Goal: Task Accomplishment & Management: Complete application form

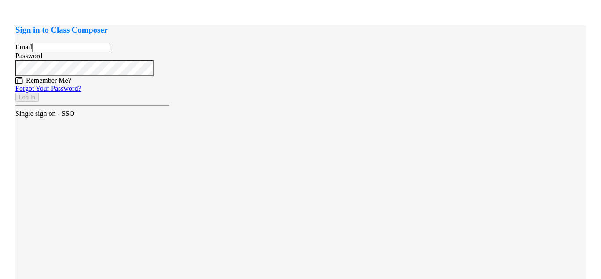
type input "[EMAIL_ADDRESS][DOMAIN_NAME]"
click at [288, 146] on div "Sign in to Class Composer Email [EMAIL_ADDRESS][DOMAIN_NAME] Password Remember …" at bounding box center [300, 164] width 570 height 279
click at [39, 102] on button "Log In" at bounding box center [26, 96] width 23 height 9
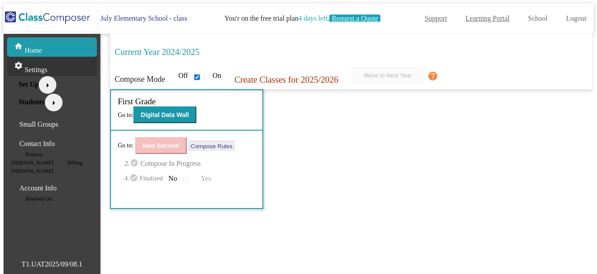
click at [64, 61] on div "settings Settings" at bounding box center [52, 66] width 90 height 19
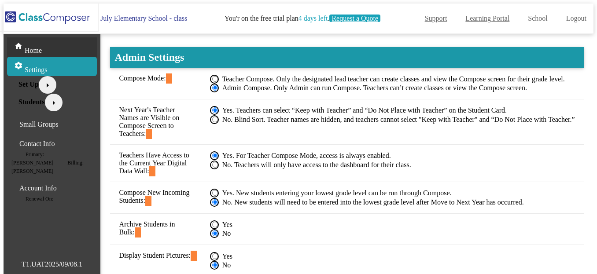
click at [81, 38] on div "home Home" at bounding box center [52, 46] width 90 height 19
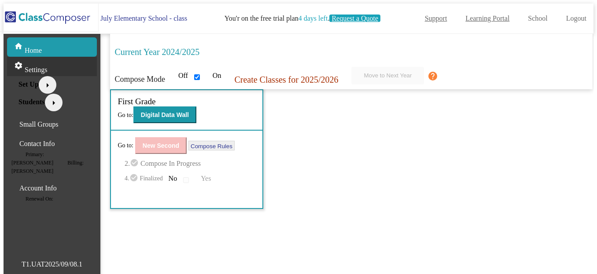
click at [36, 66] on p "Settings" at bounding box center [36, 70] width 23 height 8
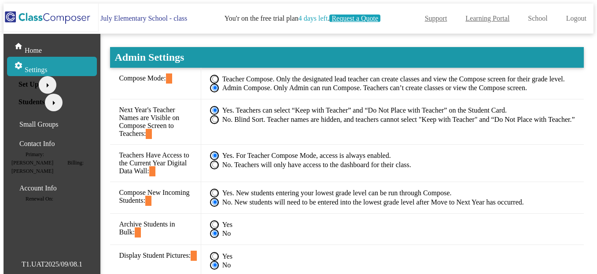
click at [219, 75] on div "Select an option" at bounding box center [214, 79] width 9 height 9
click at [218, 76] on input "Teacher Compose. Only the designated lead teacher can create classes and view t…" at bounding box center [215, 79] width 6 height 6
radio input "true"
radio input "false"
radio input "true"
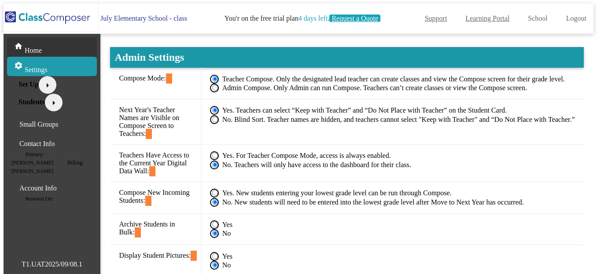
click at [48, 40] on div "home Home" at bounding box center [52, 46] width 90 height 19
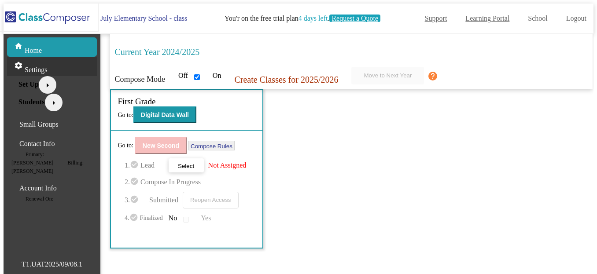
click at [50, 57] on div "settings Settings" at bounding box center [52, 66] width 90 height 19
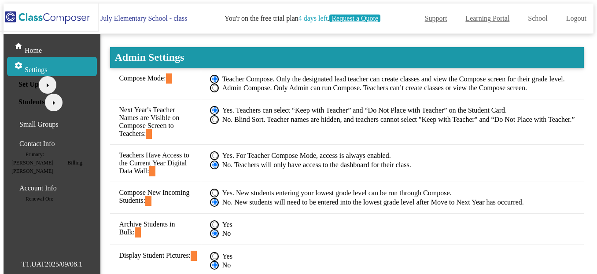
scroll to position [22, 0]
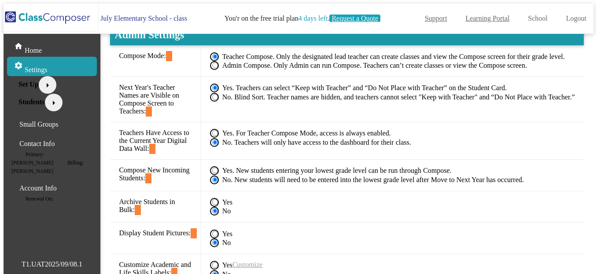
click at [219, 261] on div "Select an option" at bounding box center [214, 265] width 9 height 9
click at [218, 262] on input "Yes" at bounding box center [215, 265] width 6 height 6
radio input "true"
click at [262, 261] on link "Customize" at bounding box center [247, 264] width 30 height 7
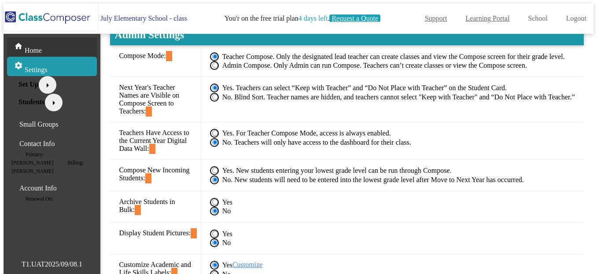
click at [74, 40] on div "home Home" at bounding box center [52, 46] width 90 height 19
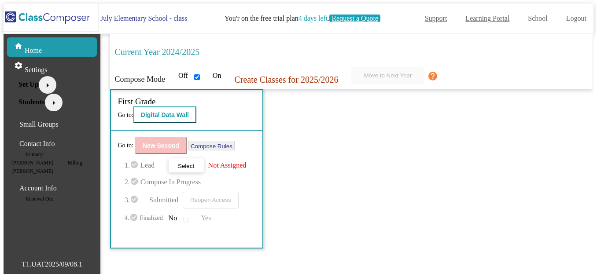
click at [164, 111] on b "Digital Data Wall" at bounding box center [165, 114] width 48 height 7
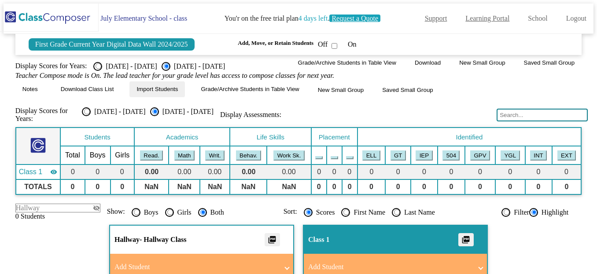
click at [346, 41] on div at bounding box center [338, 44] width 16 height 6
checkbox input "true"
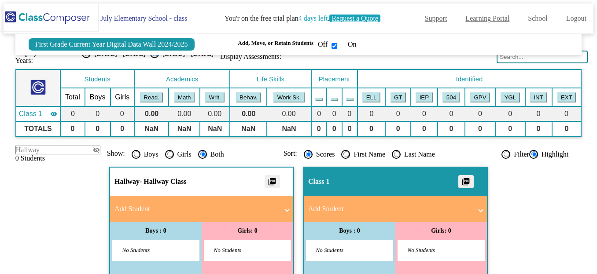
click at [330, 205] on mat-panel-title "Add Student" at bounding box center [390, 209] width 164 height 8
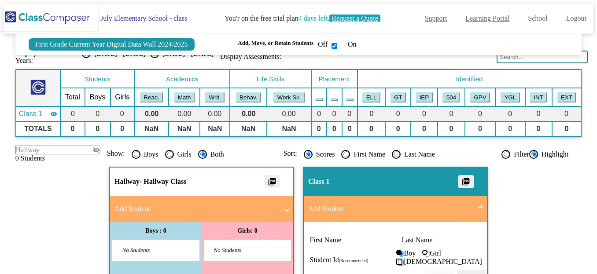
click at [309, 236] on div "First Name" at bounding box center [348, 240] width 79 height 8
type input "Sumit"
click at [401, 236] on div "Last Name" at bounding box center [440, 240] width 79 height 8
type input "[PERSON_NAME]"
click at [309, 256] on div "Student Id (Recommended)" at bounding box center [348, 260] width 79 height 8
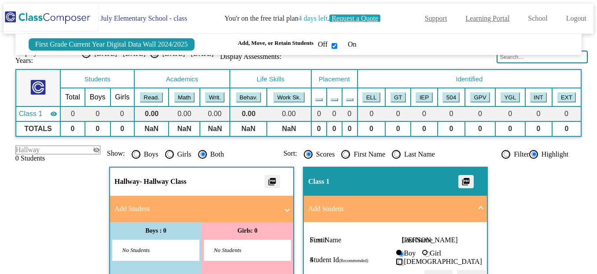
click at [424, 270] on button "Add" at bounding box center [438, 278] width 28 height 16
type input "454"
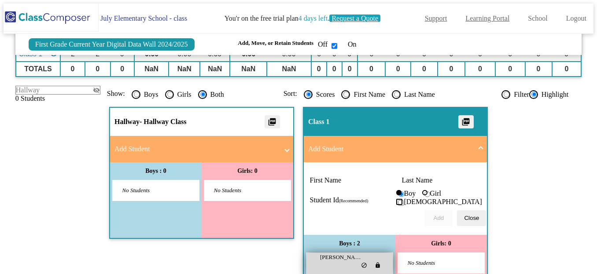
click at [306, 253] on div "[PERSON_NAME] lock do_not_disturb_alt" at bounding box center [349, 264] width 86 height 23
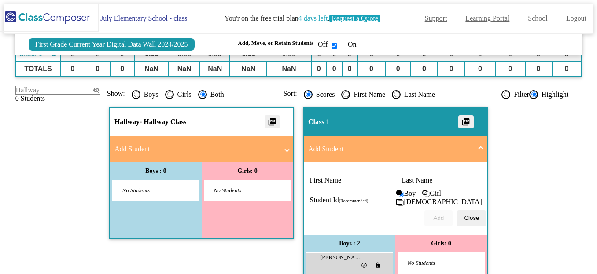
click at [59, 14] on img at bounding box center [48, 18] width 102 height 28
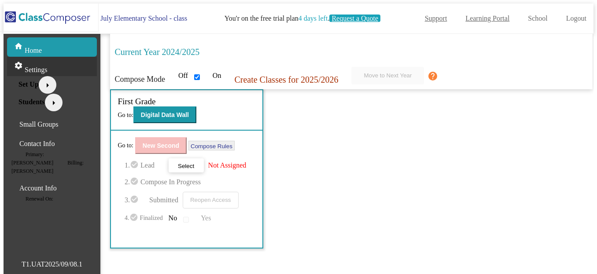
click at [49, 57] on div "settings Settings" at bounding box center [52, 66] width 90 height 19
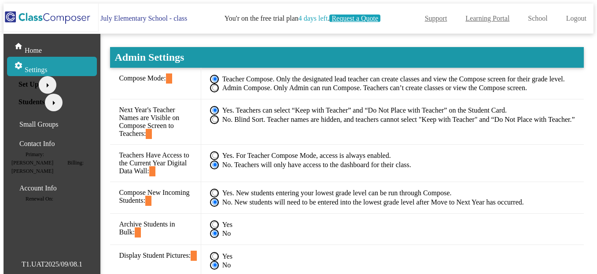
scroll to position [22, 0]
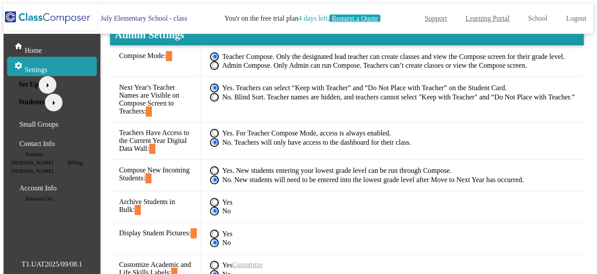
click at [302, 261] on div "Yes Customize" at bounding box center [392, 265] width 365 height 9
click at [219, 261] on div "Select an option" at bounding box center [214, 265] width 9 height 9
click at [218, 262] on input "Yes" at bounding box center [215, 265] width 6 height 6
radio input "true"
click at [262, 261] on link "Customize" at bounding box center [247, 264] width 30 height 7
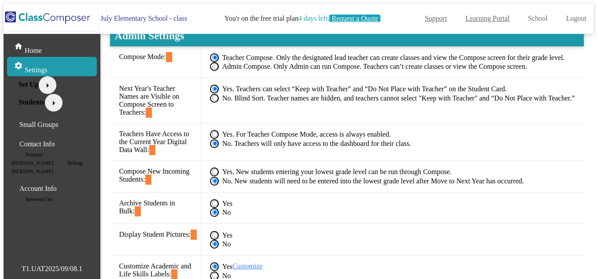
type input "Awesome"
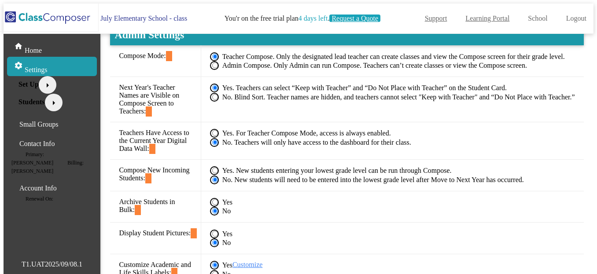
click at [262, 261] on link "Customize" at bounding box center [247, 264] width 30 height 7
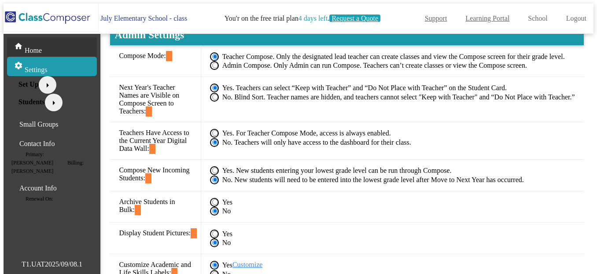
click at [59, 37] on div "home Home" at bounding box center [52, 46] width 90 height 19
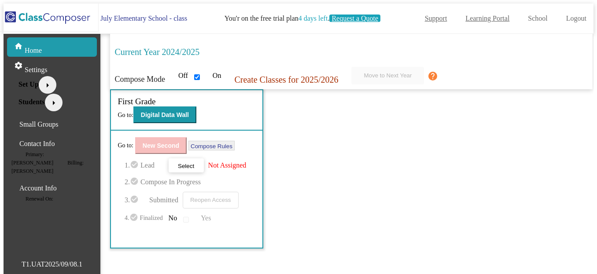
click at [195, 113] on div "First Grade Go to: Digital Data Wall" at bounding box center [186, 110] width 151 height 40
click at [188, 111] on b "Digital Data Wall" at bounding box center [165, 114] width 48 height 7
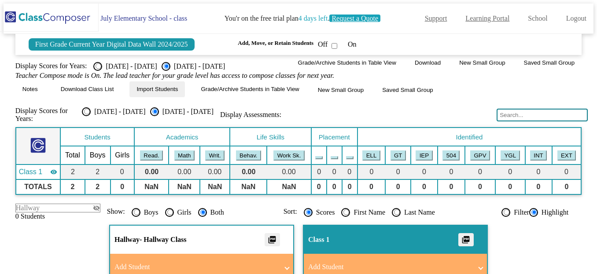
click at [36, 23] on img at bounding box center [48, 18] width 102 height 28
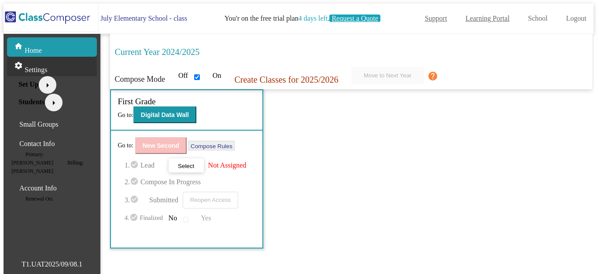
click at [30, 66] on p "Settings" at bounding box center [36, 70] width 23 height 8
